Goal: Task Accomplishment & Management: Use online tool/utility

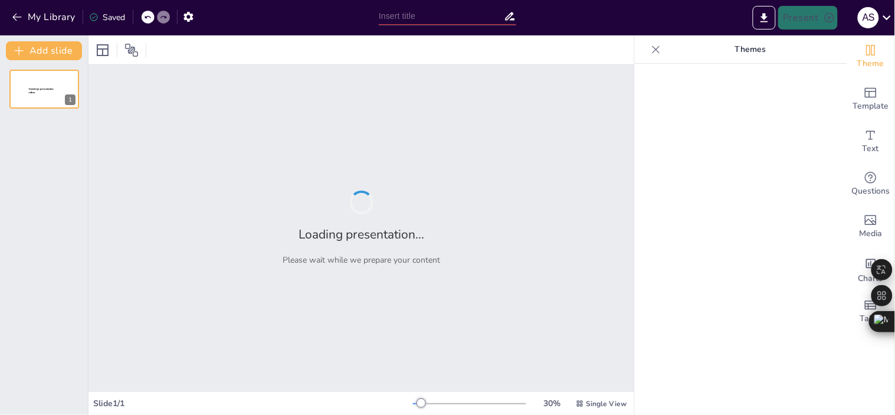
type input "Acciones Personales en la Construcción de Relaciones: Un Enfoque Integral"
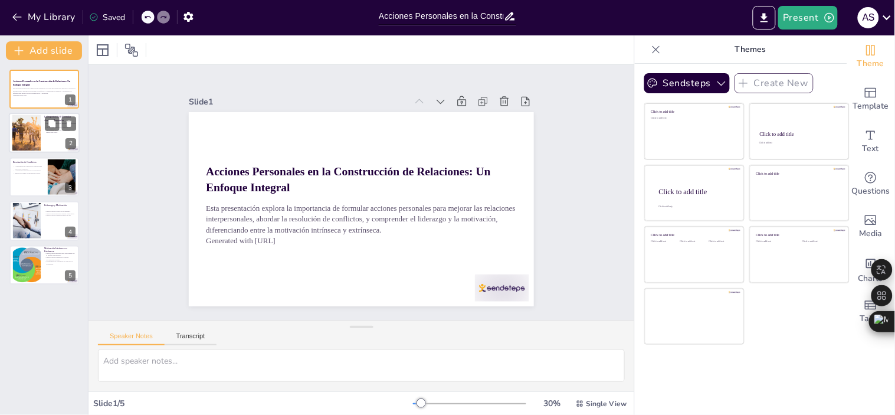
click at [25, 132] on div at bounding box center [26, 133] width 45 height 36
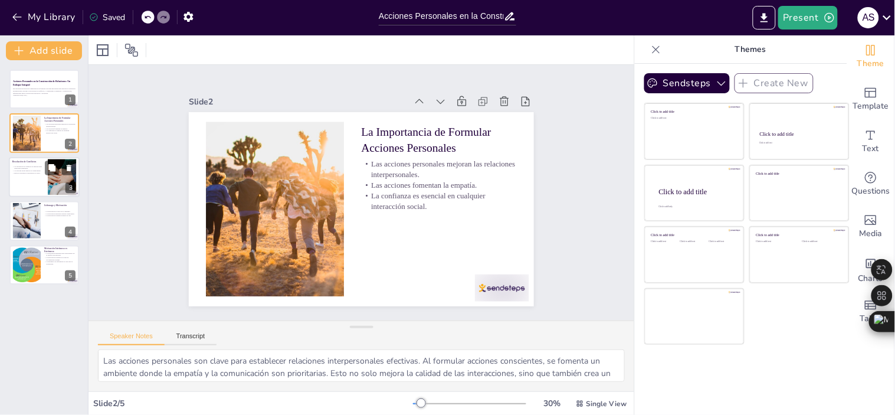
click at [36, 165] on p "La resolución de conflictos es esencial para relaciones saludables." at bounding box center [28, 167] width 32 height 4
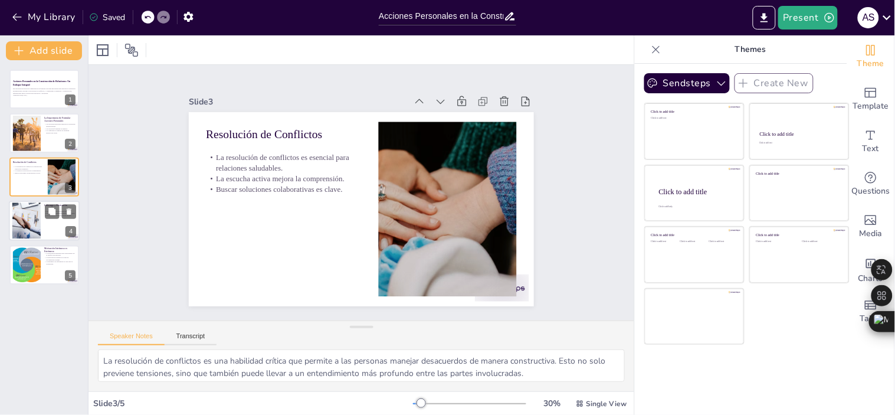
click at [34, 220] on div at bounding box center [26, 221] width 67 height 36
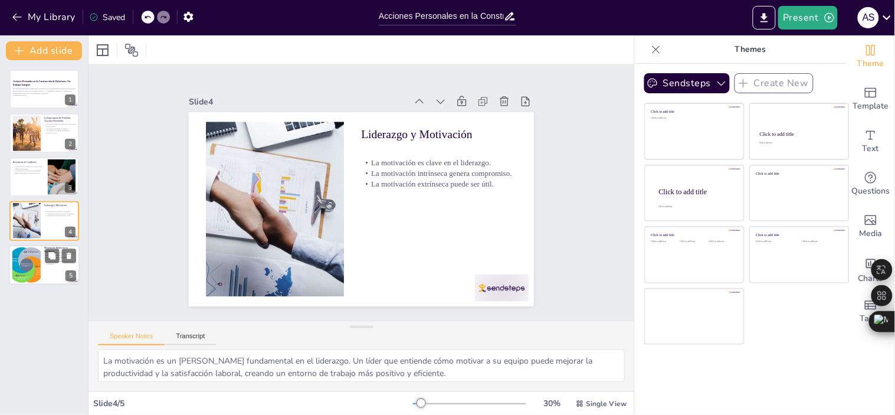
click at [33, 281] on div at bounding box center [26, 265] width 48 height 36
type textarea "La satisfacción personal es un componente fundamental de la motivación intrínse…"
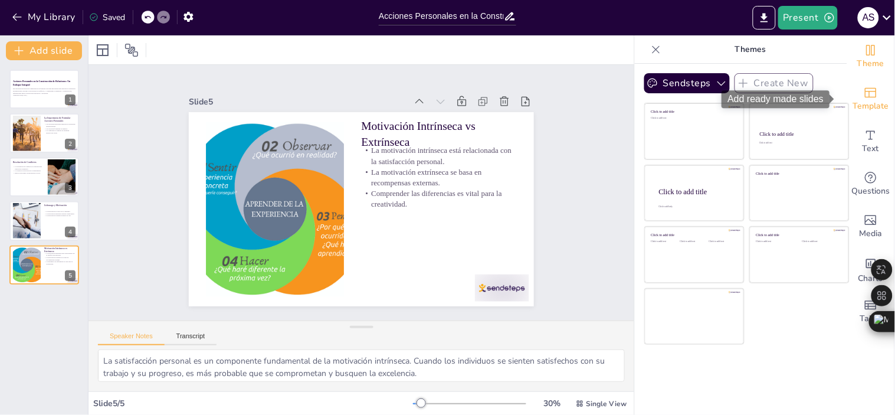
click at [866, 100] on span "Template" at bounding box center [871, 106] width 36 height 13
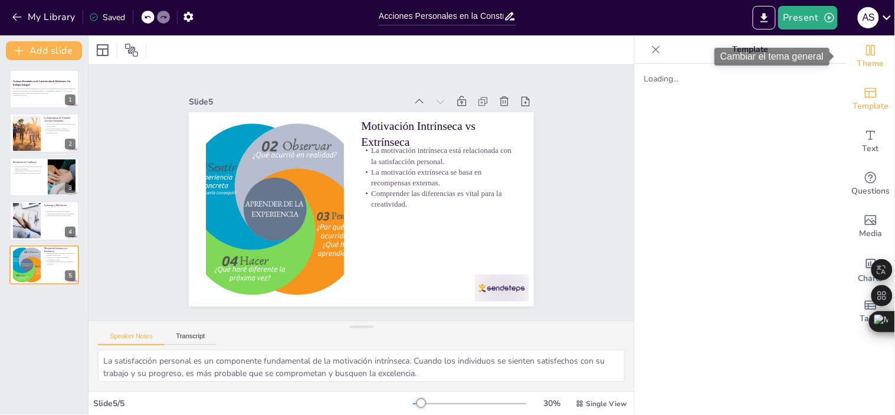
click at [868, 57] on span "Theme" at bounding box center [870, 63] width 27 height 13
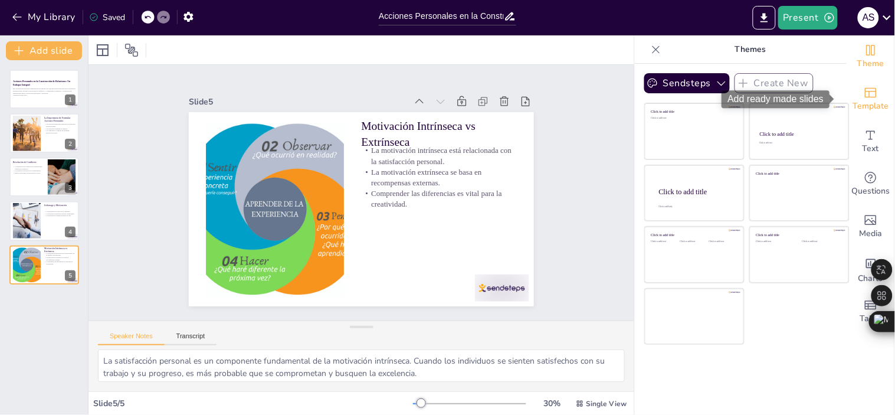
click at [863, 109] on span "Template" at bounding box center [871, 106] width 36 height 13
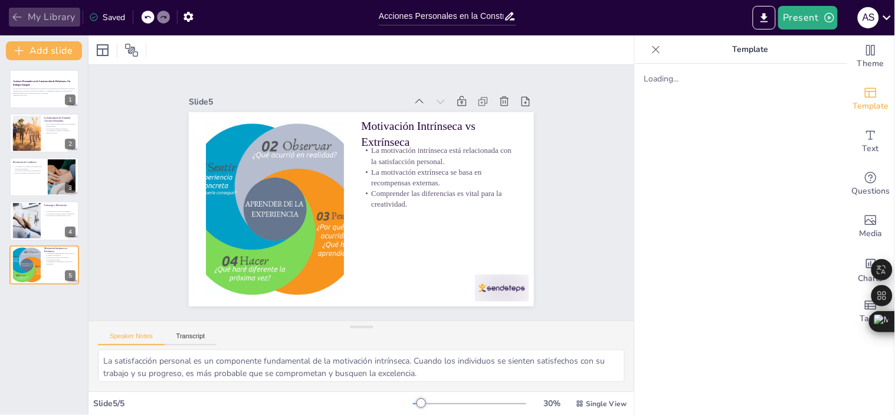
click at [12, 18] on icon "button" at bounding box center [17, 17] width 12 height 12
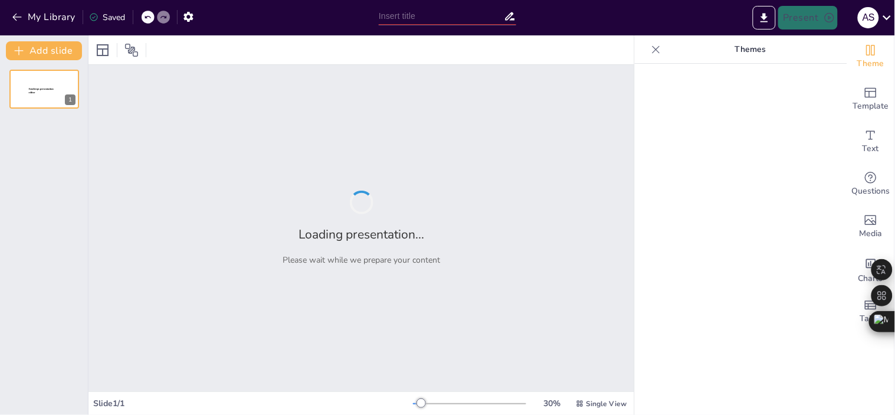
type input "Acciones Personales en la Construcción de Relaciones: Un Enfoque Integral"
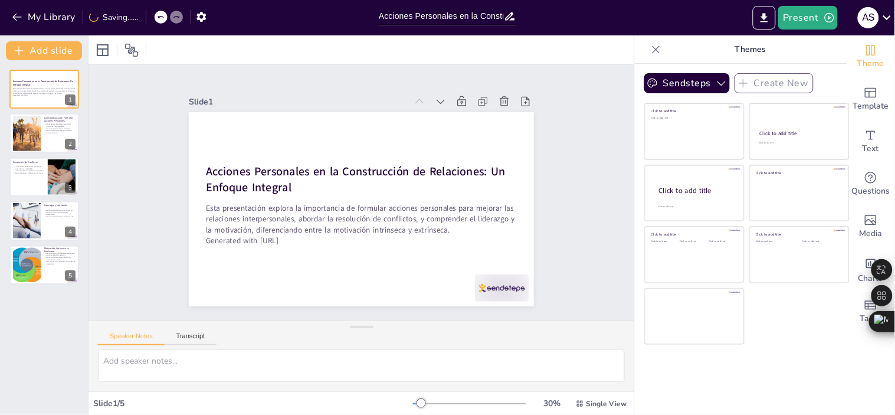
click at [760, 53] on p "Themes" at bounding box center [751, 49] width 170 height 28
click at [662, 87] on button "Sendsteps" at bounding box center [687, 83] width 86 height 20
click at [701, 49] on p "Themes" at bounding box center [751, 49] width 170 height 28
click at [850, 299] on div "Table" at bounding box center [870, 311] width 47 height 42
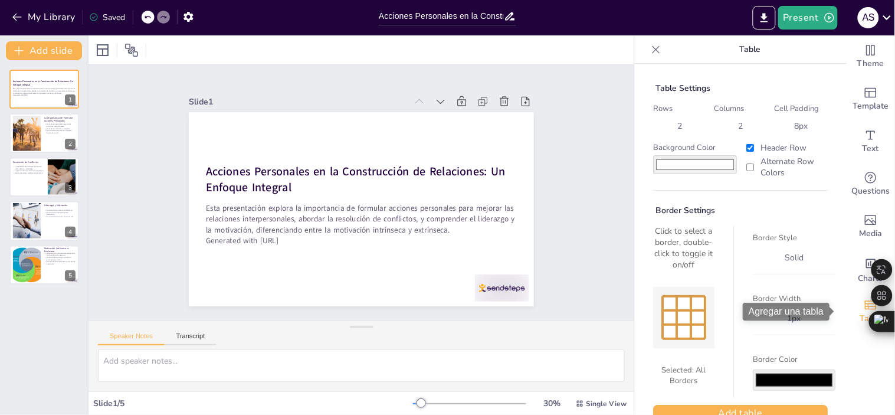
click at [850, 299] on div "Table" at bounding box center [870, 311] width 47 height 42
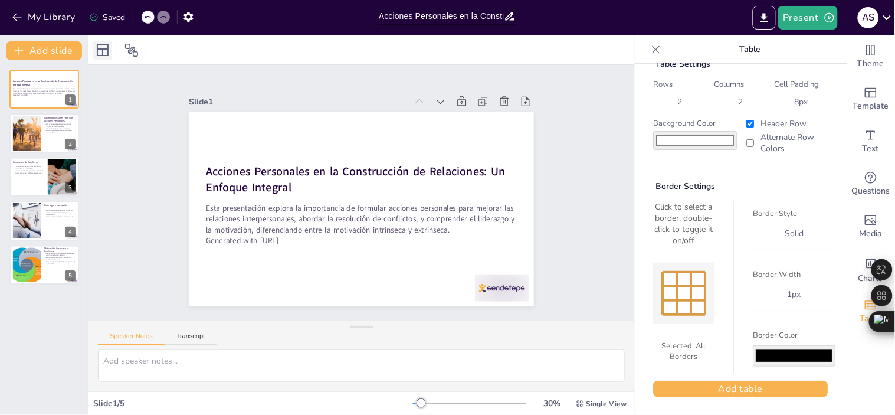
click at [108, 48] on icon at bounding box center [103, 50] width 12 height 12
click at [128, 50] on icon at bounding box center [131, 50] width 13 height 13
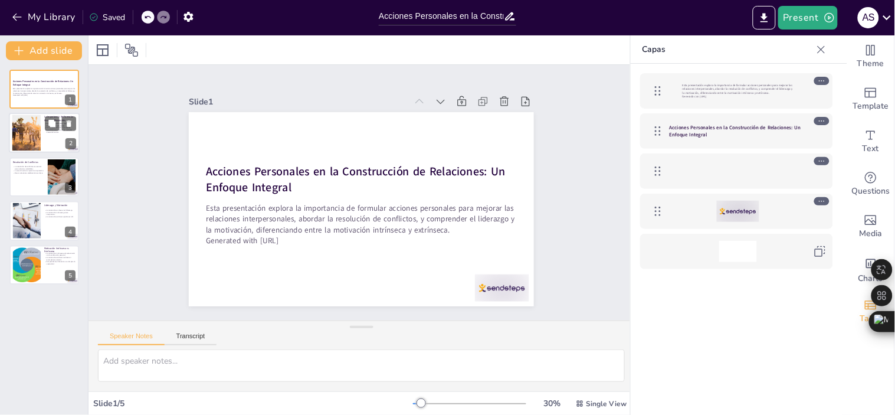
click at [33, 145] on div at bounding box center [26, 133] width 45 height 36
type textarea "Las acciones personales son clave para establecer relaciones interpersonales ef…"
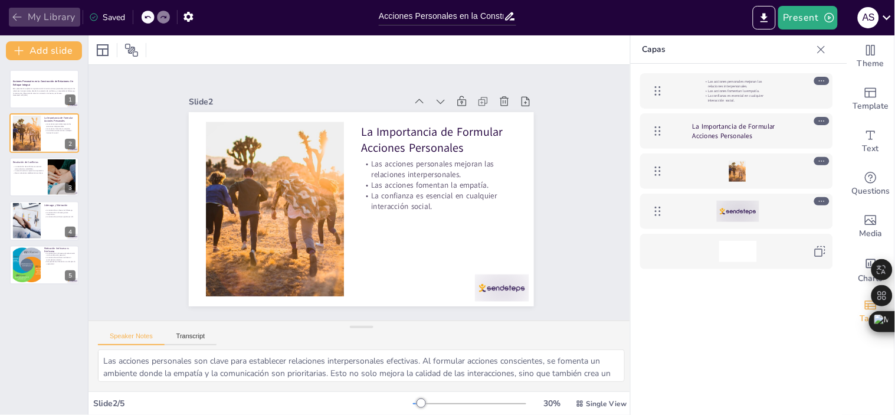
click at [14, 19] on icon "button" at bounding box center [17, 17] width 12 height 12
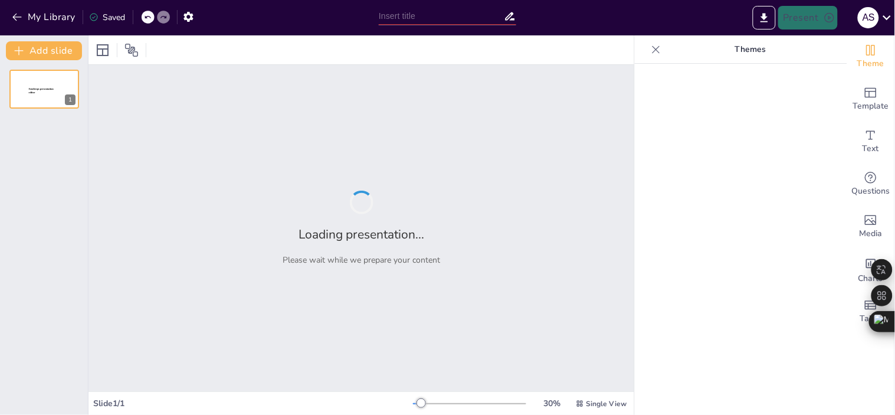
type input "Acciones Personales en la Construcción de Relaciones Interpersonales: Un Enfoqu…"
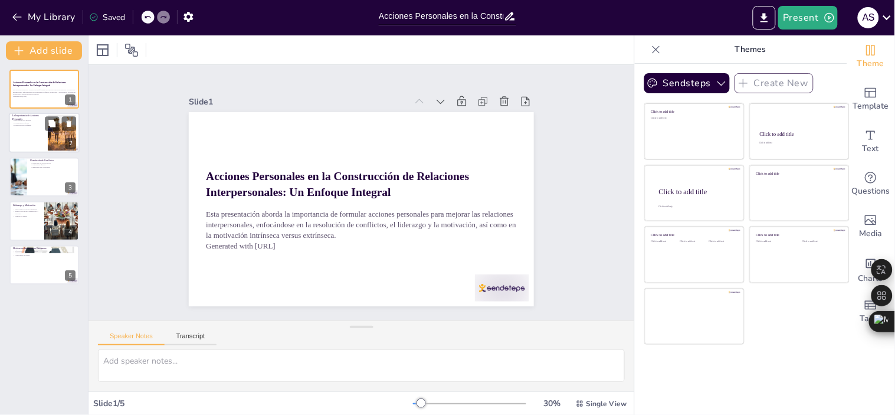
click at [43, 125] on p "Construcción de confianza" at bounding box center [28, 126] width 32 height 2
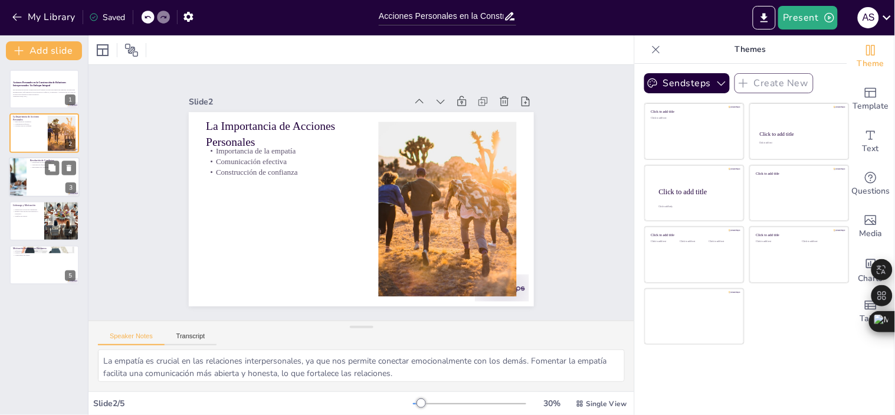
click at [25, 179] on div at bounding box center [17, 177] width 71 height 40
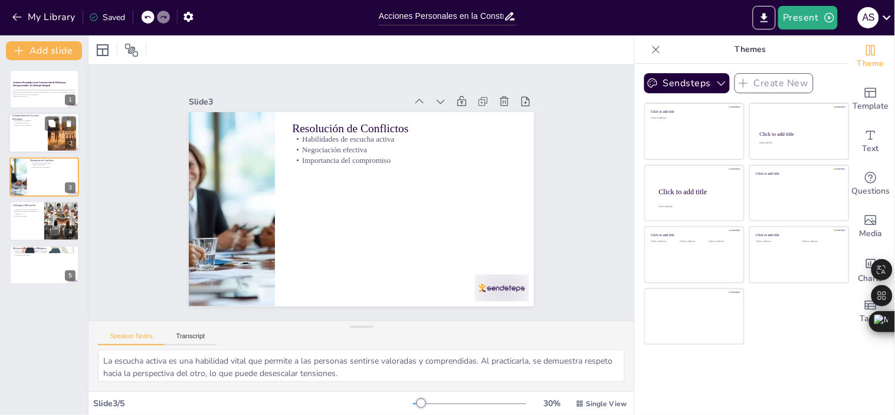
click at [28, 142] on div at bounding box center [44, 133] width 71 height 40
type textarea "La empatía es crucial en las relaciones interpersonales, ya que nos permite con…"
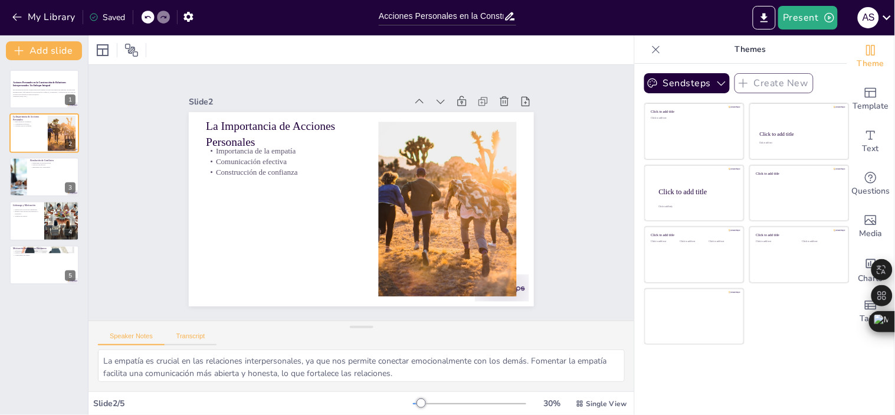
click at [175, 339] on button "Transcript" at bounding box center [191, 338] width 53 height 13
click at [139, 333] on button "Speaker Notes" at bounding box center [131, 338] width 67 height 13
click at [758, 9] on button "Export to PowerPoint" at bounding box center [764, 18] width 23 height 24
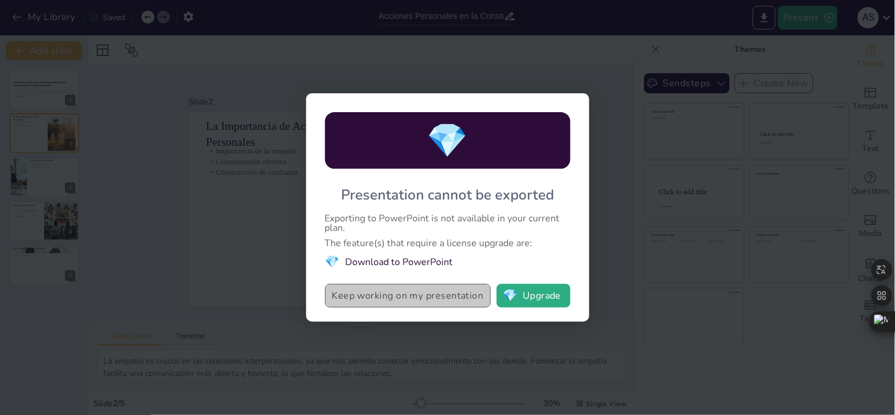
click at [425, 300] on button "Keep working on my presentation" at bounding box center [408, 296] width 166 height 24
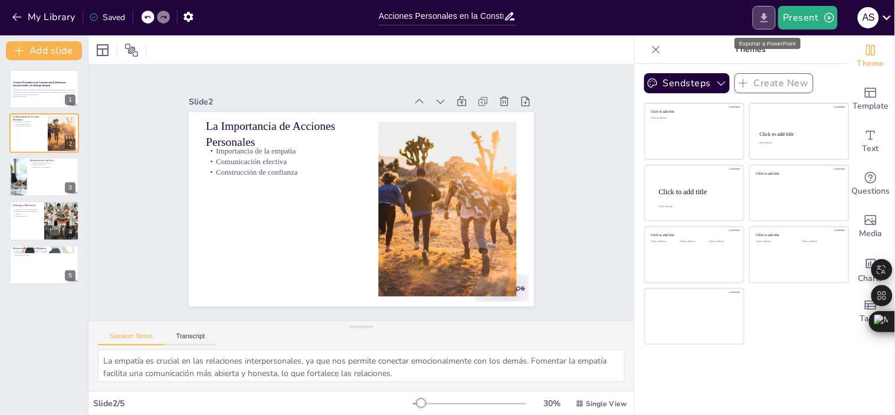
click at [759, 21] on button "Export to PowerPoint" at bounding box center [764, 18] width 23 height 24
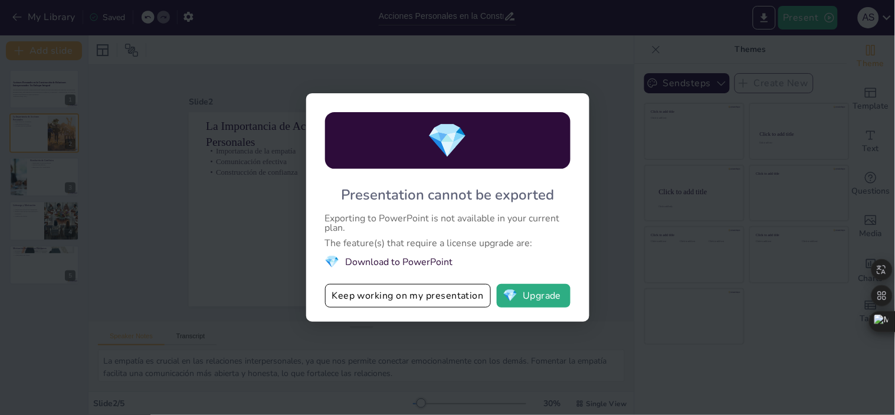
click at [652, 233] on div "💎 Presentation cannot be exported Exporting to PowerPoint is not available in y…" at bounding box center [447, 207] width 895 height 415
click at [158, 201] on div "💎 Presentation cannot be exported Exporting to PowerPoint is not available in y…" at bounding box center [447, 207] width 895 height 415
click at [355, 290] on button "Keep working on my presentation" at bounding box center [408, 296] width 166 height 24
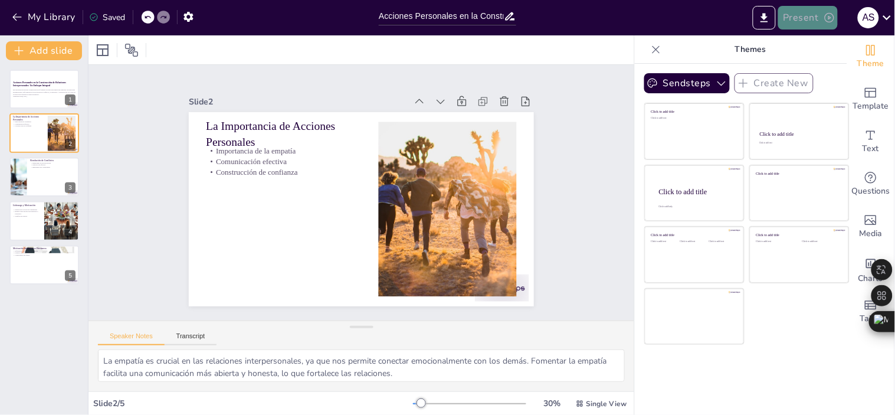
click at [796, 14] on button "Present" at bounding box center [807, 18] width 59 height 24
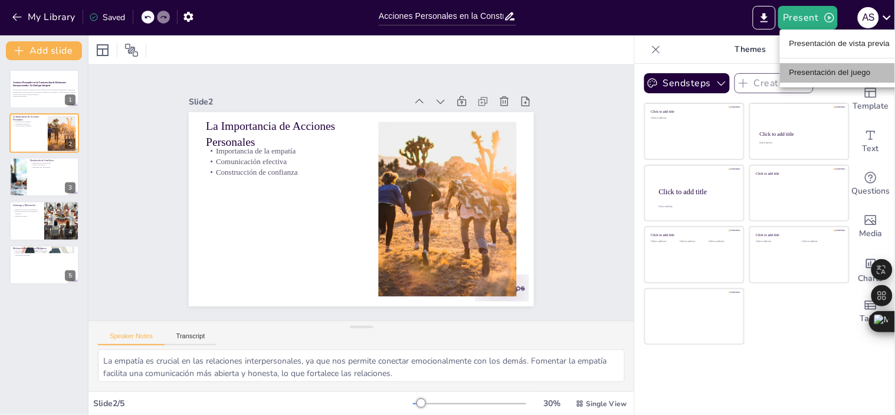
click at [804, 72] on font "Presentación del juego" at bounding box center [830, 72] width 81 height 9
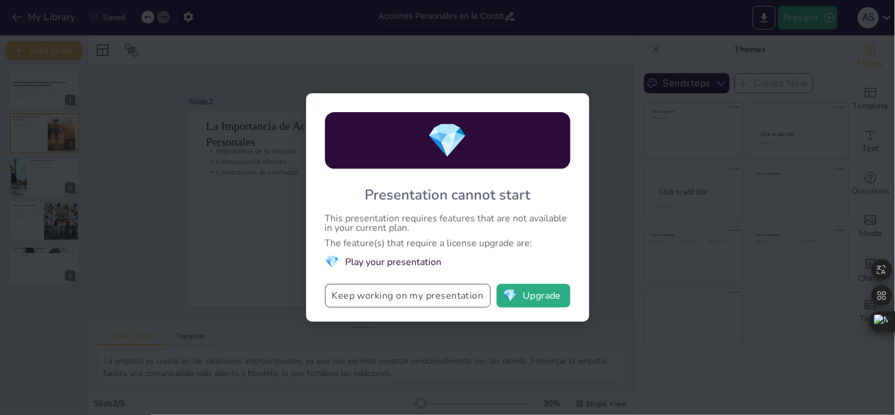
click at [453, 302] on button "Keep working on my presentation" at bounding box center [408, 296] width 166 height 24
